Goal: Task Accomplishment & Management: Complete application form

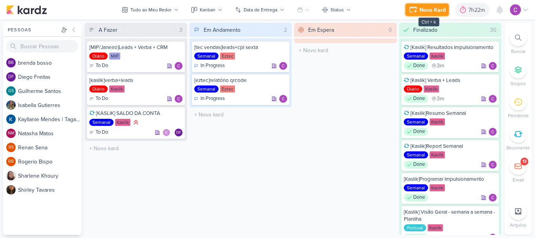
click at [419, 8] on div "Novo Kard" at bounding box center [432, 10] width 26 height 8
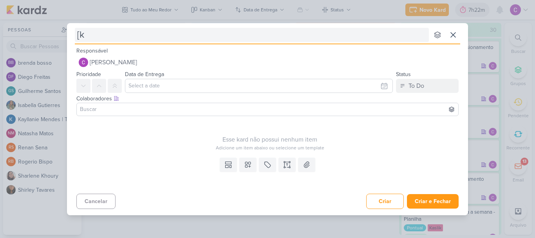
type input "[ka"
type input "[kaslik]"
type input "[kaslik]n"
type input "[kaslik]novo"
type input "[kaslik]en"
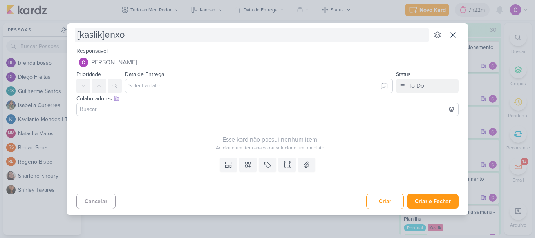
type input "[kaslik]enxov"
type input "[kaslik]enxoval"
type input "[kaslik]enxoval lan"
type input "[kaslik]enxoval lançamento"
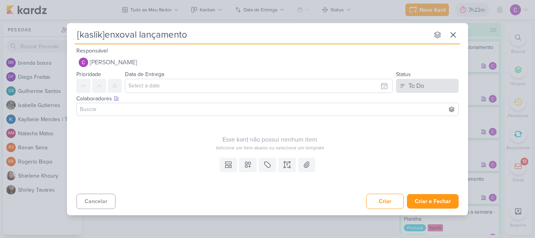
type input "[kaslik]enxoval lançamento"
click at [425, 88] on button "To Do" at bounding box center [427, 86] width 63 height 14
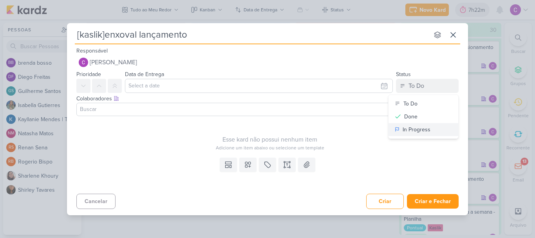
click at [403, 130] on div "In Progress" at bounding box center [417, 129] width 28 height 8
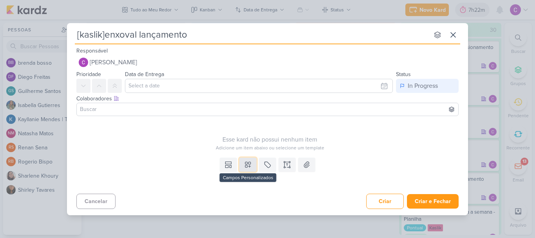
click at [247, 167] on icon at bounding box center [247, 164] width 5 height 5
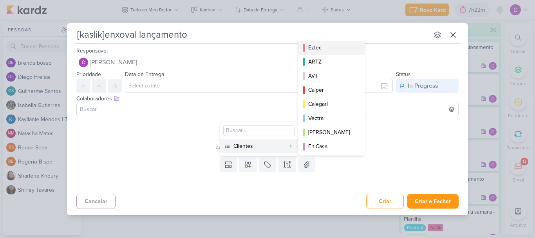
click at [322, 45] on div "Eztec" at bounding box center [331, 47] width 47 height 8
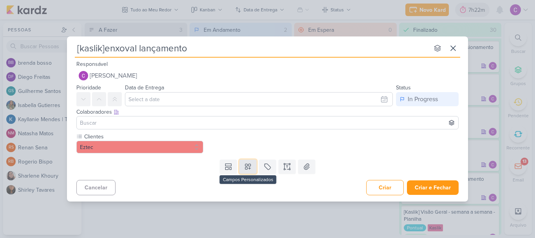
click at [252, 164] on button at bounding box center [247, 166] width 17 height 14
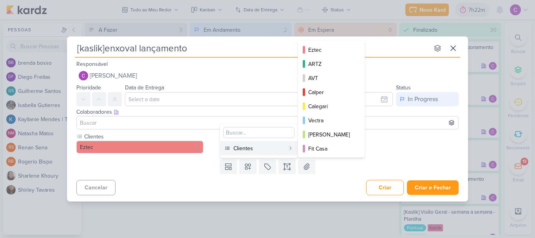
drag, startPoint x: 278, startPoint y: 152, endPoint x: 284, endPoint y: 150, distance: 5.8
click at [280, 152] on div "Clientes" at bounding box center [259, 148] width 52 height 8
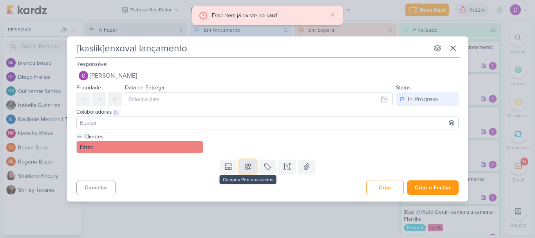
click at [243, 165] on button at bounding box center [247, 166] width 17 height 14
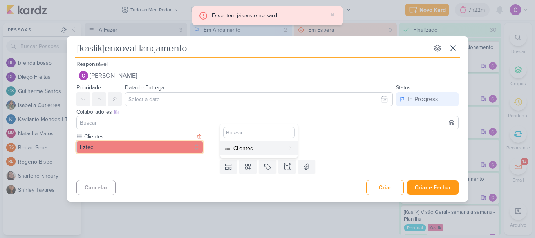
drag, startPoint x: 199, startPoint y: 143, endPoint x: 201, endPoint y: 148, distance: 5.6
click at [199, 144] on button "Eztec" at bounding box center [139, 147] width 127 height 13
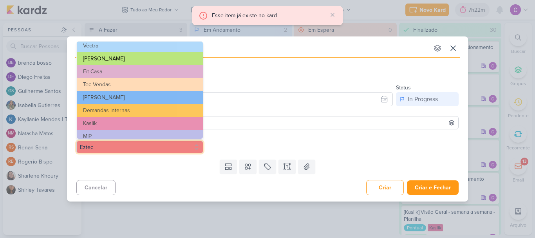
scroll to position [127, 0]
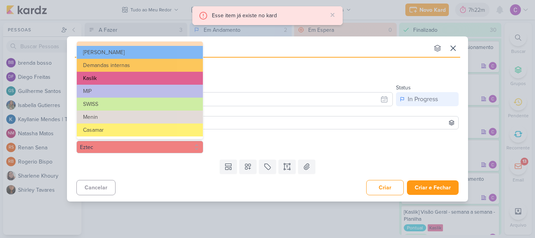
click at [105, 75] on button "Kaslik" at bounding box center [140, 78] width 126 height 13
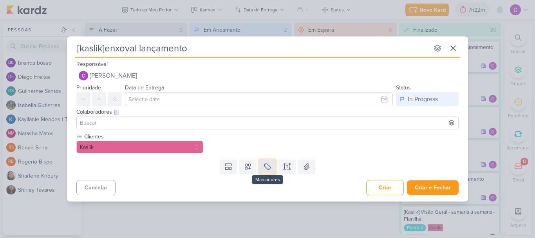
click at [269, 165] on icon at bounding box center [268, 167] width 6 height 6
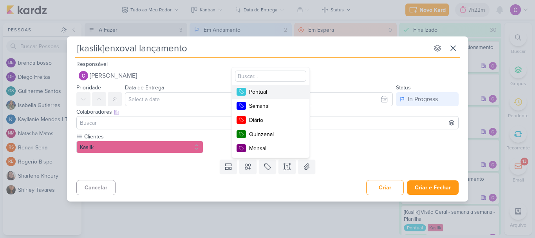
click at [263, 90] on div "Pontual" at bounding box center [274, 92] width 51 height 8
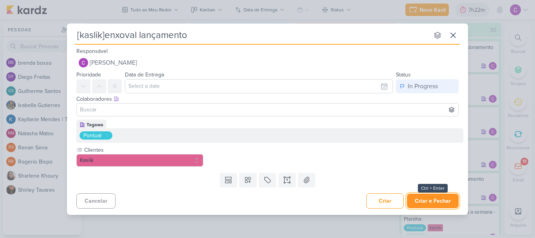
click at [434, 200] on button "Criar e Fechar" at bounding box center [433, 200] width 52 height 14
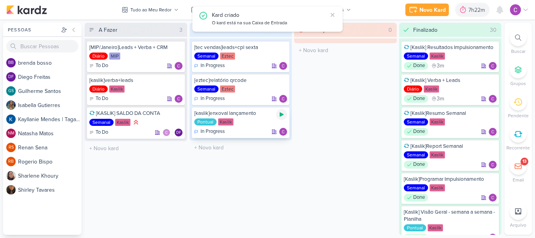
click at [281, 115] on icon at bounding box center [282, 114] width 4 height 4
